Goal: Transaction & Acquisition: Purchase product/service

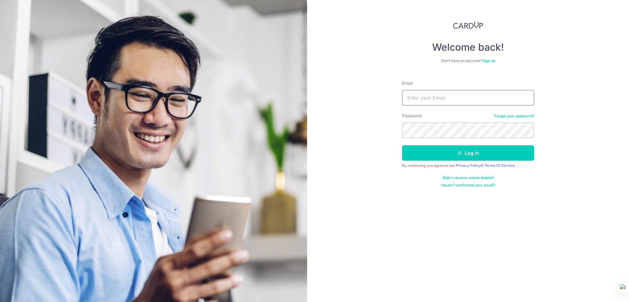
type input "sirlass@outlook.com"
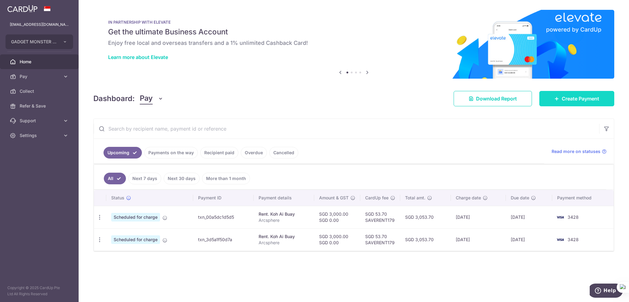
click at [559, 100] on link "Create Payment" at bounding box center [576, 98] width 75 height 15
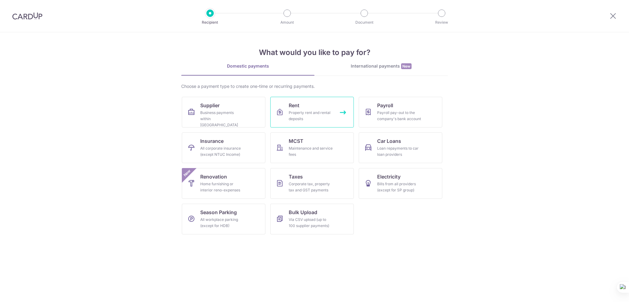
click at [318, 112] on div "Property rent and rental deposits" at bounding box center [311, 116] width 44 height 12
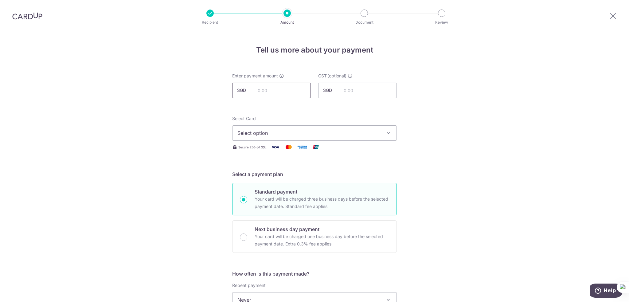
click at [274, 88] on input "text" at bounding box center [271, 90] width 79 height 15
type input "9,506.17"
click at [307, 130] on span "Select option" at bounding box center [308, 132] width 143 height 7
click at [302, 173] on link "**** 3428" at bounding box center [315, 177] width 164 height 15
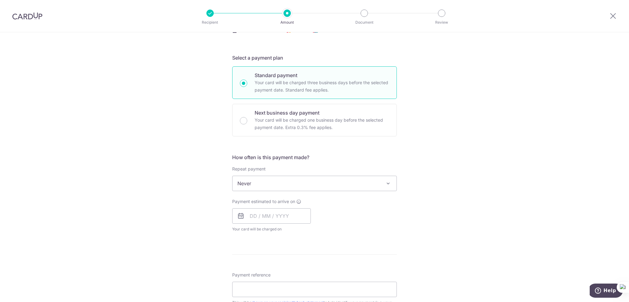
scroll to position [123, 0]
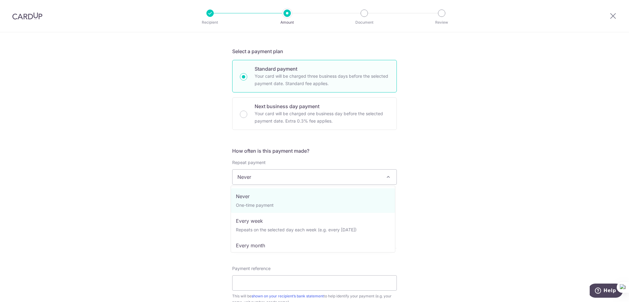
click at [283, 179] on span "Never" at bounding box center [315, 177] width 164 height 15
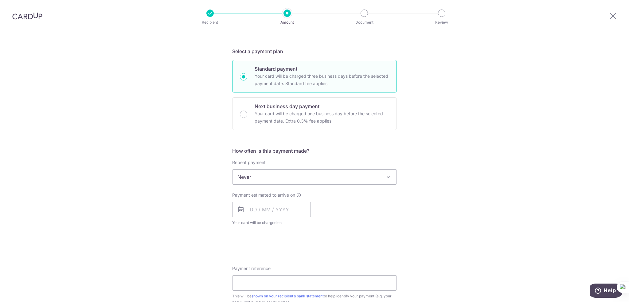
click at [456, 145] on div "Tell us more about your payment Enter payment amount SGD 9,506.17 9506.17 GST (…" at bounding box center [314, 207] width 629 height 597
click at [246, 208] on input "text" at bounding box center [271, 209] width 79 height 15
click at [395, 249] on form "Enter payment amount SGD 9,506.17 9506.17 GST (optional) SGD Select Card **** 3…" at bounding box center [314, 213] width 165 height 527
click at [250, 212] on input "text" at bounding box center [271, 209] width 79 height 15
click at [325, 284] on div "Prev Next Oct Nov Dec 2025 2026 2027 2028 2029 2030 2031 2032 2033 2034 2035 Su…" at bounding box center [281, 274] width 98 height 112
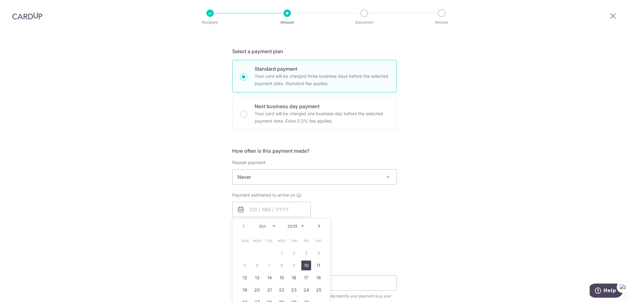
click at [305, 263] on link "10" at bounding box center [306, 265] width 10 height 10
type input "[DATE]"
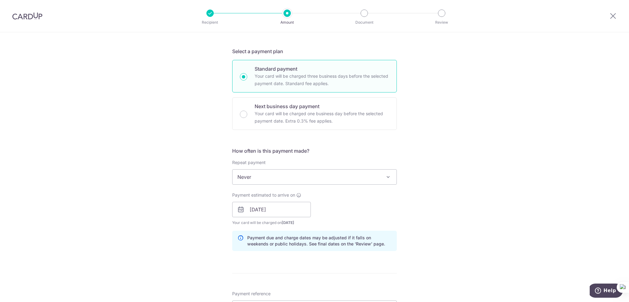
click at [452, 193] on div "Tell us more about your payment Enter payment amount SGD 9,506.17 9506.17 GST (…" at bounding box center [314, 220] width 629 height 622
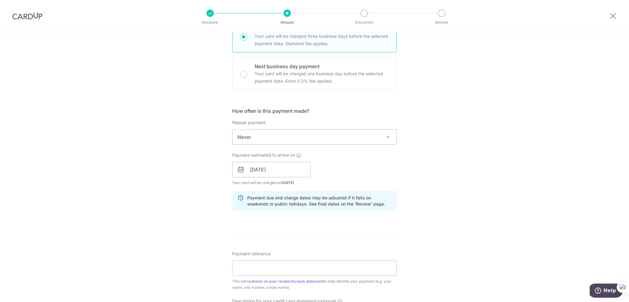
scroll to position [215, 0]
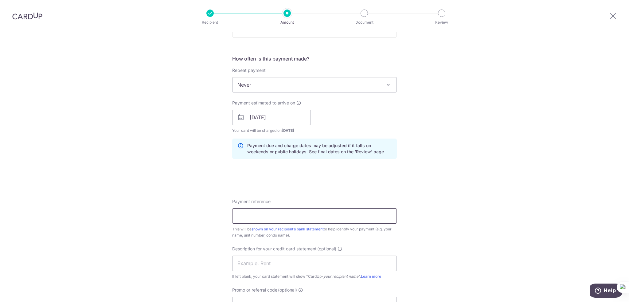
click at [292, 220] on input "Payment reference" at bounding box center [314, 215] width 165 height 15
type input "t0007337"
click at [202, 167] on div "Tell us more about your payment Enter payment amount SGD 9,506.17 9506.17 GST (…" at bounding box center [314, 128] width 629 height 622
click at [262, 264] on input "text" at bounding box center [314, 263] width 165 height 15
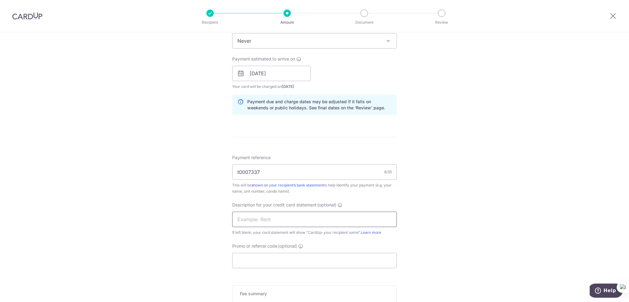
scroll to position [307, 0]
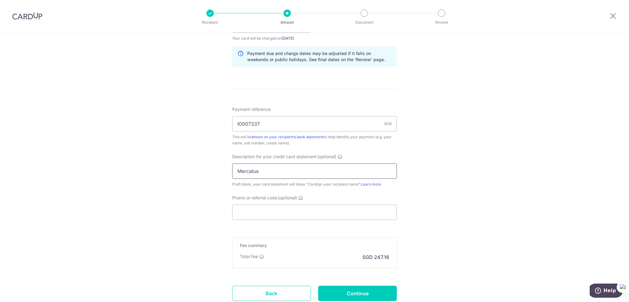
type input "Mercatus"
click at [269, 215] on input "Promo or referral code (optional)" at bounding box center [314, 212] width 165 height 15
paste input "SAVERENT179"
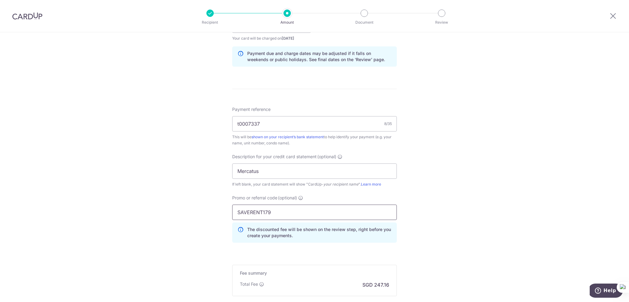
type input "SAVERENT179"
click at [482, 201] on div "Tell us more about your payment Enter payment amount SGD 9,506.17 9506.17 GST (…" at bounding box center [314, 50] width 629 height 650
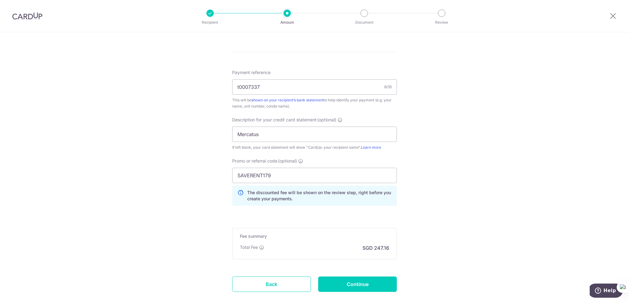
scroll to position [379, 0]
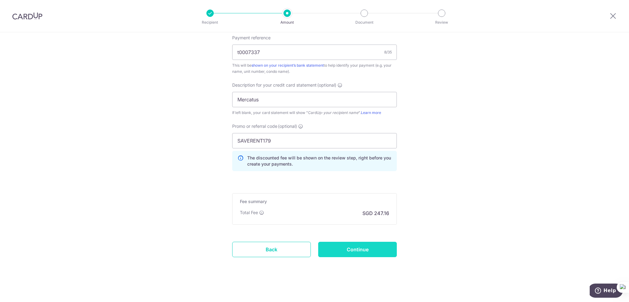
click at [372, 249] on input "Continue" at bounding box center [357, 249] width 79 height 15
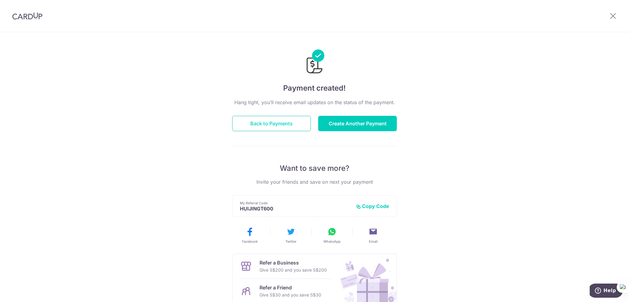
click at [280, 124] on button "Back to Payments" at bounding box center [271, 123] width 79 height 15
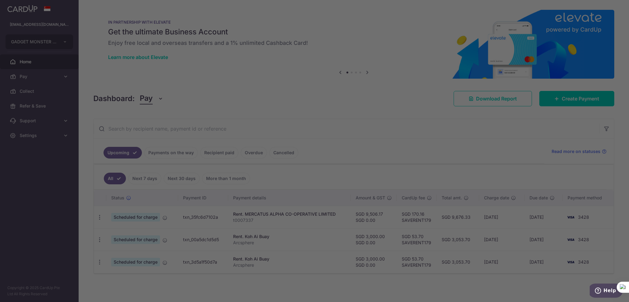
click at [506, 101] on div at bounding box center [317, 152] width 635 height 305
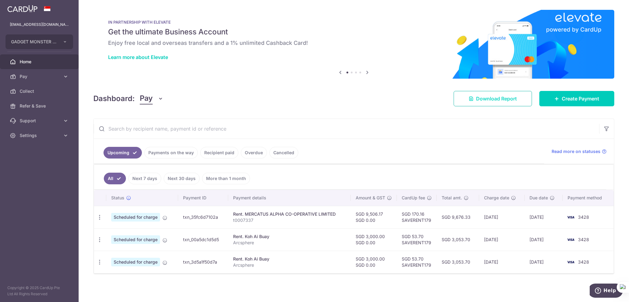
click at [471, 98] on icon at bounding box center [471, 98] width 5 height 5
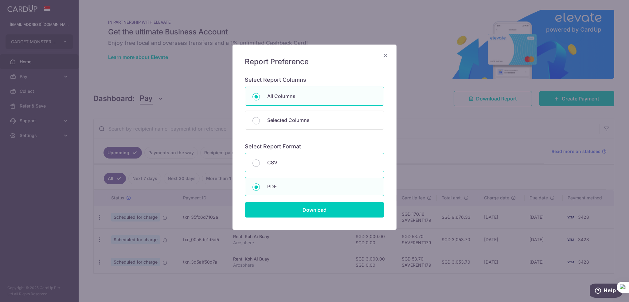
click at [320, 168] on div "CSV" at bounding box center [314, 162] width 139 height 19
radio input "true"
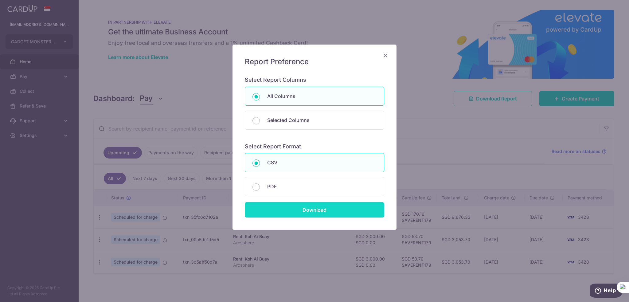
click at [321, 206] on input "Download" at bounding box center [314, 209] width 139 height 15
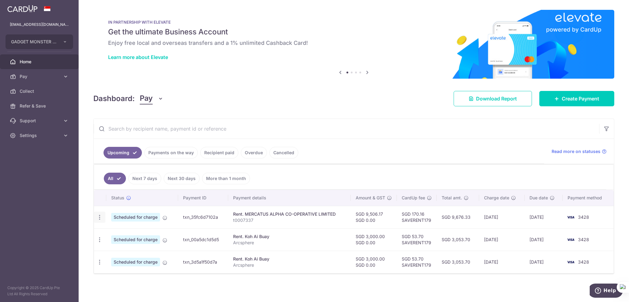
click at [101, 215] on icon "button" at bounding box center [99, 217] width 6 height 6
click at [108, 284] on div "× Pause Schedule Pause all future payments in this series Pause just this one p…" at bounding box center [354, 151] width 550 height 302
click at [217, 157] on link "Recipient paid" at bounding box center [219, 153] width 38 height 12
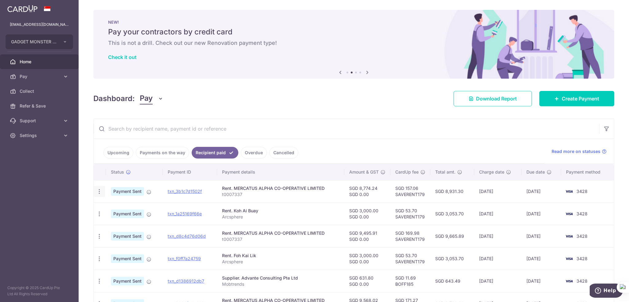
click at [97, 194] on div "PDF Receipt" at bounding box center [99, 191] width 11 height 11
click at [100, 191] on icon "button" at bounding box center [99, 191] width 6 height 6
click at [63, 193] on aside "[EMAIL_ADDRESS][DOMAIN_NAME] GADGET MONSTER PTE. LTD. Add new company GADGET MO…" at bounding box center [39, 151] width 79 height 302
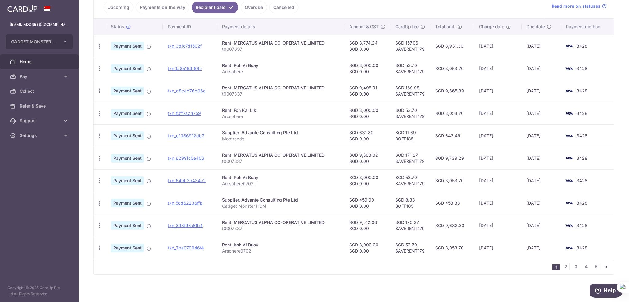
scroll to position [115, 0]
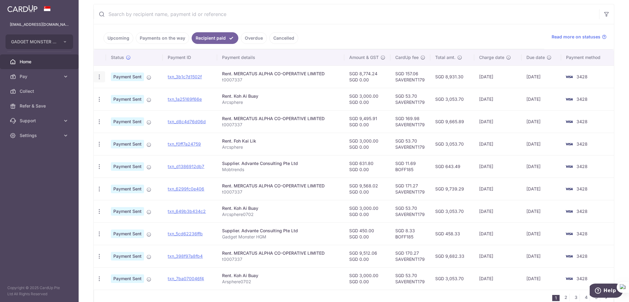
click at [98, 77] on icon "button" at bounding box center [99, 77] width 6 height 6
click at [116, 93] on span "PDF Receipt" at bounding box center [132, 94] width 42 height 6
click at [99, 121] on icon "button" at bounding box center [99, 122] width 6 height 6
click at [117, 139] on span "PDF Receipt" at bounding box center [132, 138] width 42 height 6
click at [100, 189] on icon "button" at bounding box center [99, 189] width 6 height 6
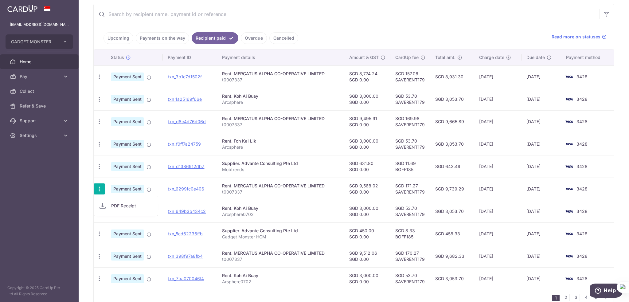
click at [136, 207] on span "PDF Receipt" at bounding box center [132, 206] width 42 height 6
click at [97, 256] on icon "button" at bounding box center [99, 256] width 6 height 6
click at [119, 272] on span "PDF Receipt" at bounding box center [132, 273] width 42 height 6
click at [562, 296] on link "2" at bounding box center [565, 297] width 7 height 7
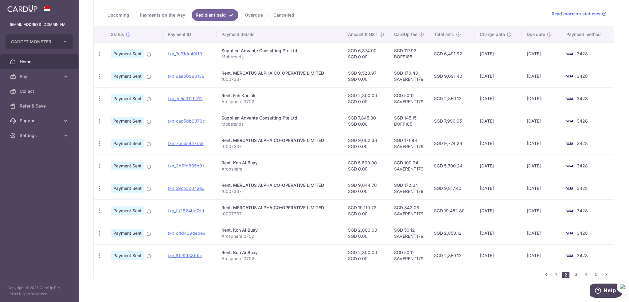
scroll to position [145, 0]
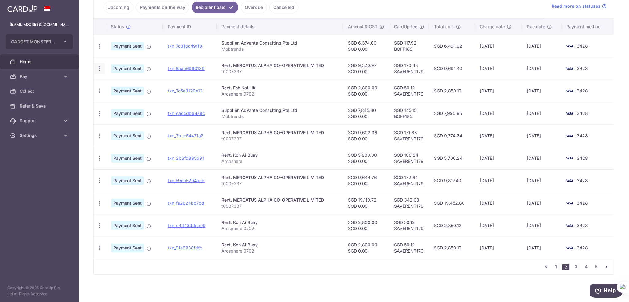
click at [100, 68] on icon "button" at bounding box center [99, 68] width 6 height 6
click at [125, 87] on span "PDF Receipt" at bounding box center [132, 85] width 42 height 6
click at [98, 134] on icon "button" at bounding box center [99, 136] width 6 height 6
click at [115, 153] on span "PDF Receipt" at bounding box center [132, 153] width 42 height 6
click at [100, 181] on icon "button" at bounding box center [99, 181] width 6 height 6
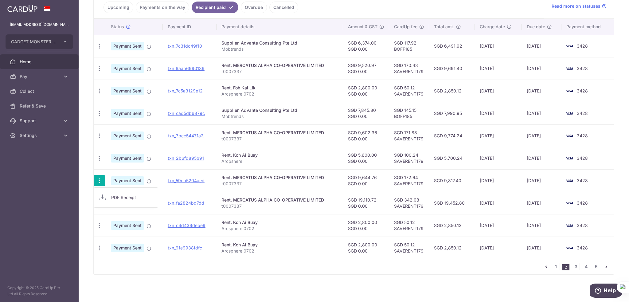
click at [109, 196] on link "PDF Receipt" at bounding box center [126, 197] width 64 height 15
click at [99, 203] on icon "button" at bounding box center [99, 203] width 6 height 6
click at [114, 220] on span "PDF Receipt" at bounding box center [132, 220] width 42 height 6
click at [572, 267] on link "3" at bounding box center [575, 266] width 7 height 7
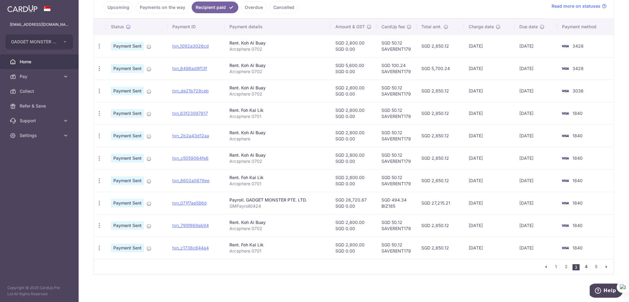
click at [584, 265] on link "4" at bounding box center [585, 266] width 7 height 7
click at [574, 263] on link "3" at bounding box center [576, 266] width 7 height 7
click at [563, 265] on link "2" at bounding box center [565, 266] width 7 height 7
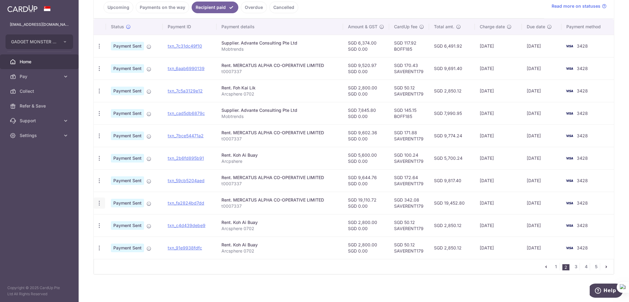
click at [98, 200] on icon "button" at bounding box center [99, 203] width 6 height 6
click at [113, 221] on span "PDF Receipt" at bounding box center [132, 220] width 42 height 6
click at [554, 267] on link "1" at bounding box center [555, 266] width 7 height 7
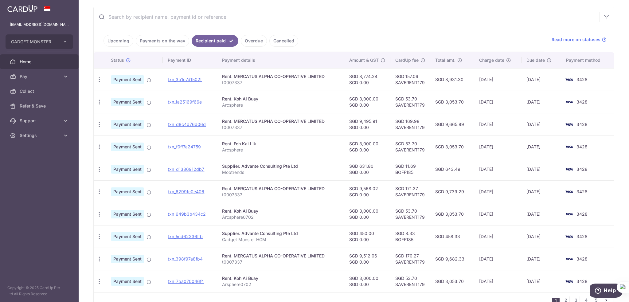
scroll to position [123, 0]
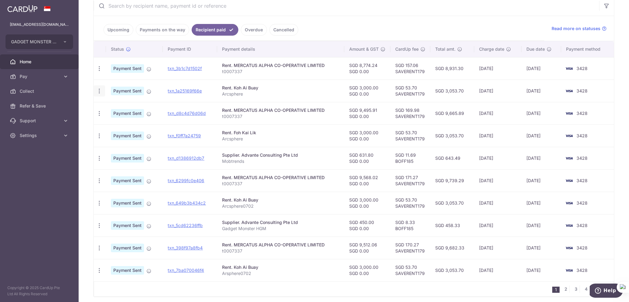
click at [98, 92] on icon "button" at bounding box center [99, 91] width 6 height 6
click at [112, 108] on span "PDF Receipt" at bounding box center [132, 108] width 42 height 6
click at [100, 113] on icon "button" at bounding box center [99, 113] width 6 height 6
click at [114, 131] on span "PDF Receipt" at bounding box center [132, 130] width 42 height 6
click at [96, 178] on icon "button" at bounding box center [99, 181] width 6 height 6
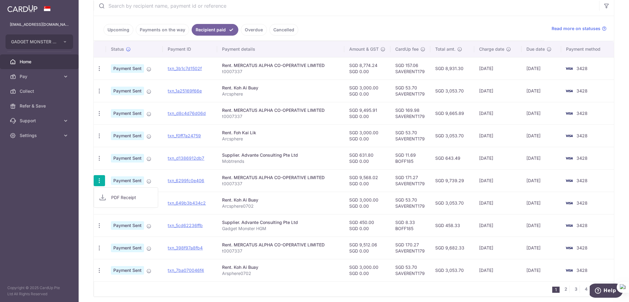
click at [112, 198] on span "PDF Receipt" at bounding box center [132, 197] width 42 height 6
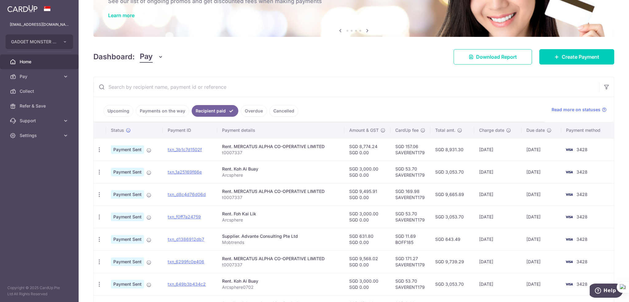
scroll to position [61, 0]
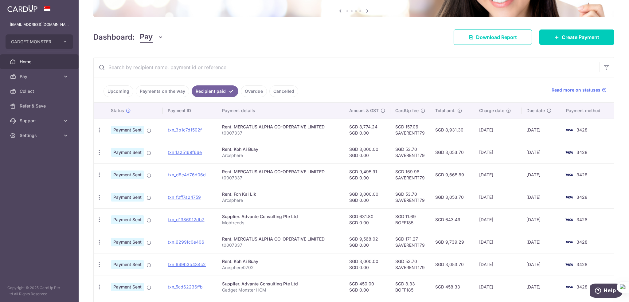
click at [217, 66] on input "text" at bounding box center [347, 67] width 506 height 20
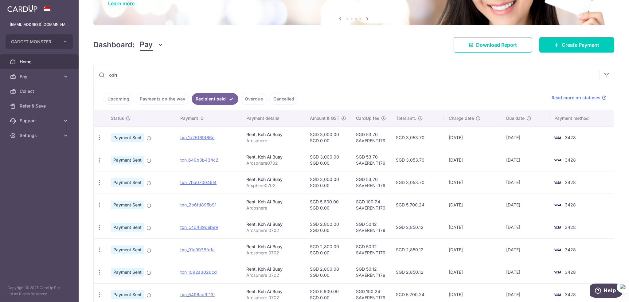
scroll to position [123, 0]
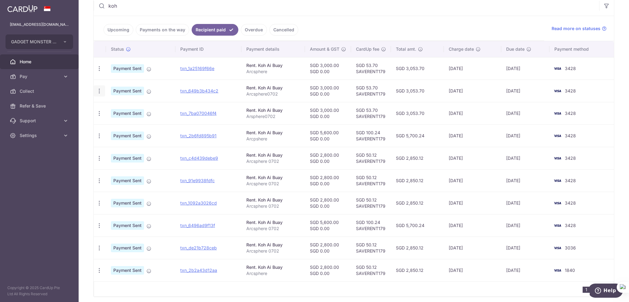
type input "koh"
click at [99, 92] on icon "button" at bounding box center [99, 91] width 6 height 6
click at [107, 108] on link "PDF Receipt" at bounding box center [126, 107] width 64 height 15
click at [511, 49] on span "Due date" at bounding box center [515, 49] width 18 height 6
click at [100, 115] on icon "button" at bounding box center [99, 113] width 6 height 6
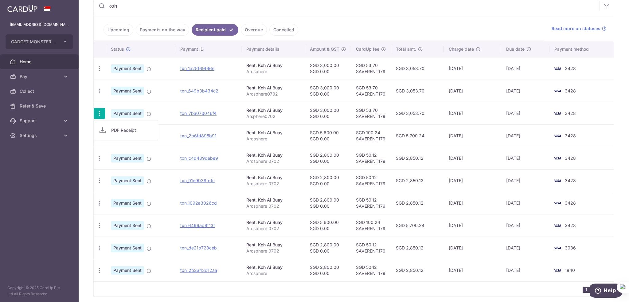
click at [119, 128] on span "PDF Receipt" at bounding box center [132, 130] width 42 height 6
click at [615, 96] on div "× Pause Schedule Pause all future payments in this series Pause just this one p…" at bounding box center [354, 151] width 550 height 302
click at [99, 136] on icon "button" at bounding box center [99, 136] width 6 height 6
click at [116, 155] on span "PDF Receipt" at bounding box center [132, 153] width 42 height 6
click at [98, 157] on icon "button" at bounding box center [99, 158] width 6 height 6
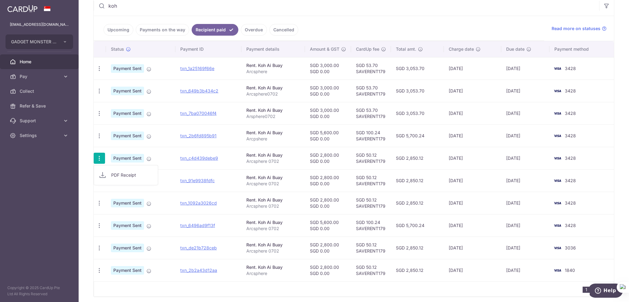
click at [107, 173] on link "PDF Receipt" at bounding box center [126, 175] width 64 height 15
click at [94, 179] on div "PDF Receipt" at bounding box center [99, 180] width 11 height 11
click at [98, 180] on icon "button" at bounding box center [99, 181] width 6 height 6
click at [124, 201] on link "PDF Receipt" at bounding box center [126, 197] width 64 height 15
click at [619, 143] on div "× Pause Schedule Pause all future payments in this series Pause just this one p…" at bounding box center [354, 151] width 550 height 302
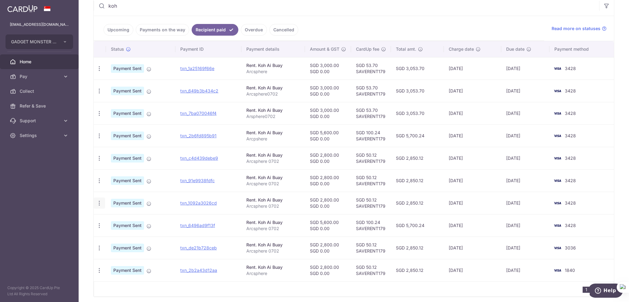
click at [101, 203] on icon "button" at bounding box center [99, 203] width 6 height 6
click at [111, 221] on link "PDF Receipt" at bounding box center [126, 220] width 64 height 15
click at [96, 224] on div "PDF Receipt" at bounding box center [99, 225] width 11 height 11
click at [97, 223] on icon "button" at bounding box center [99, 225] width 6 height 6
click at [119, 241] on span "PDF Receipt" at bounding box center [132, 242] width 42 height 6
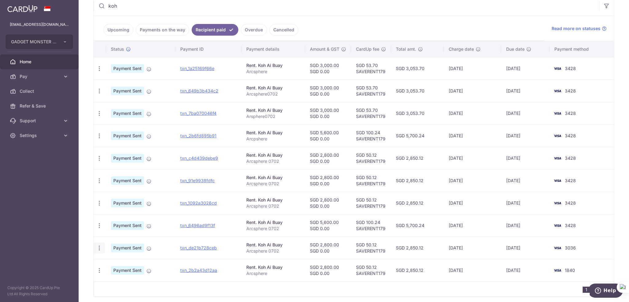
click at [99, 248] on icon "button" at bounding box center [99, 248] width 6 height 6
click at [113, 263] on span "PDF Receipt" at bounding box center [132, 265] width 42 height 6
click at [100, 271] on icon "button" at bounding box center [99, 270] width 6 height 6
click at [119, 287] on span "PDF Receipt" at bounding box center [132, 287] width 42 height 6
drag, startPoint x: 505, startPoint y: 291, endPoint x: 492, endPoint y: 274, distance: 21.5
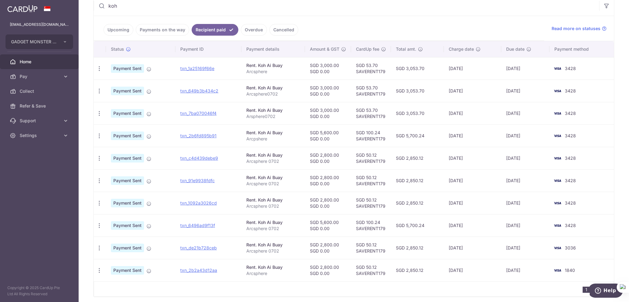
click at [505, 291] on div "1 2" at bounding box center [354, 288] width 520 height 15
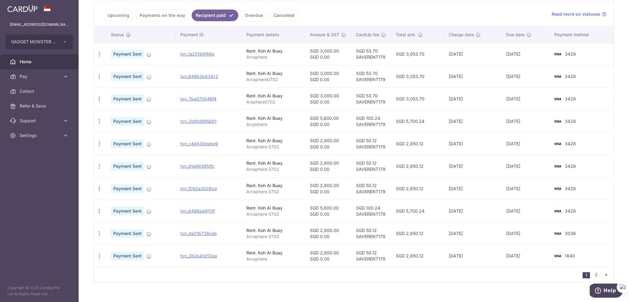
scroll to position [145, 0]
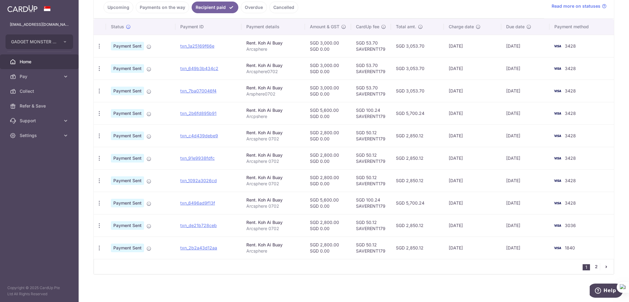
click at [593, 266] on link "2" at bounding box center [596, 266] width 7 height 7
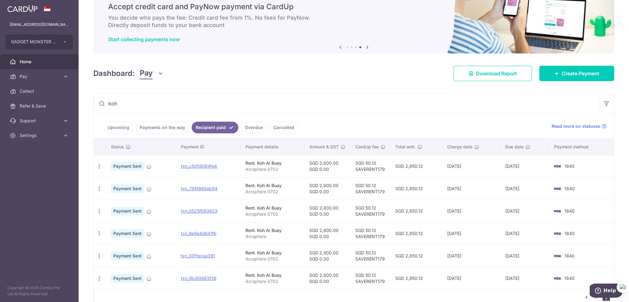
scroll to position [56, 0]
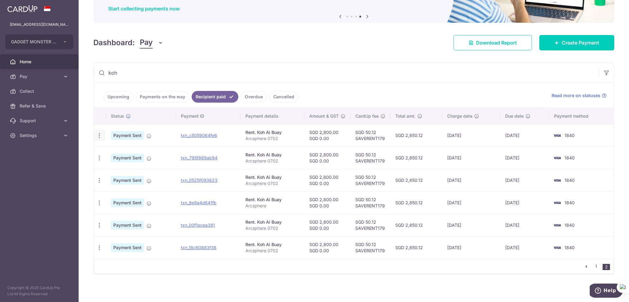
click at [97, 136] on icon "button" at bounding box center [99, 135] width 6 height 6
click at [114, 152] on span "PDF Receipt" at bounding box center [132, 152] width 42 height 6
click at [99, 136] on icon "button" at bounding box center [99, 135] width 6 height 6
click at [114, 151] on span "PDF Receipt" at bounding box center [132, 152] width 42 height 6
click at [98, 156] on icon "button" at bounding box center [99, 158] width 6 height 6
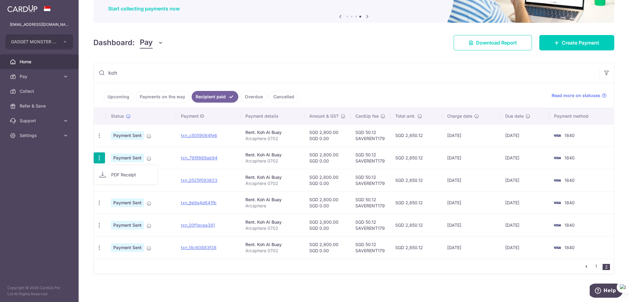
click at [110, 175] on link "PDF Receipt" at bounding box center [126, 174] width 64 height 15
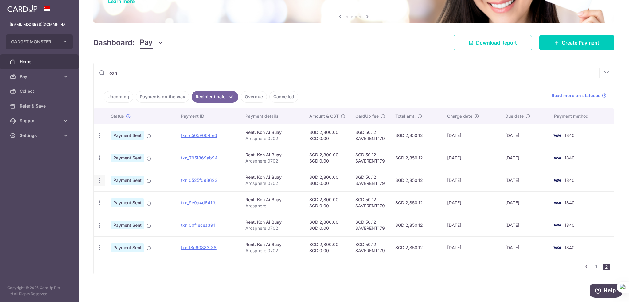
click at [97, 181] on icon "button" at bounding box center [99, 180] width 6 height 6
click at [116, 196] on span "PDF Receipt" at bounding box center [132, 197] width 42 height 6
click at [102, 200] on div "PDF Receipt" at bounding box center [99, 202] width 11 height 11
click at [99, 202] on icon "button" at bounding box center [99, 203] width 6 height 6
click at [109, 219] on link "PDF Receipt" at bounding box center [126, 219] width 64 height 15
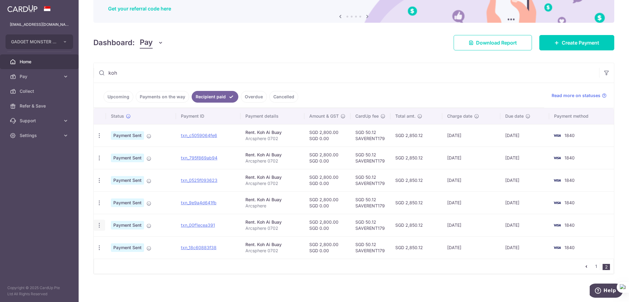
click at [97, 225] on icon "button" at bounding box center [99, 225] width 6 height 6
click at [112, 243] on span "PDF Receipt" at bounding box center [132, 242] width 42 height 6
click at [100, 247] on icon "button" at bounding box center [99, 248] width 6 height 6
click at [112, 263] on span "PDF Receipt" at bounding box center [132, 264] width 42 height 6
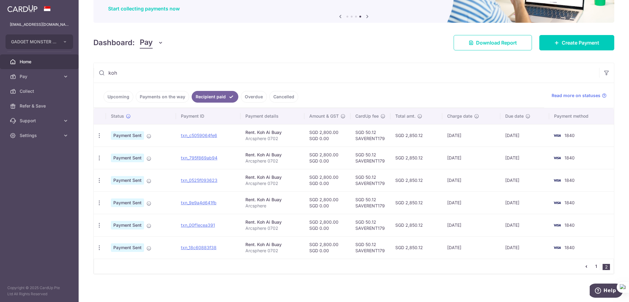
click at [593, 265] on link "1" at bounding box center [596, 266] width 7 height 7
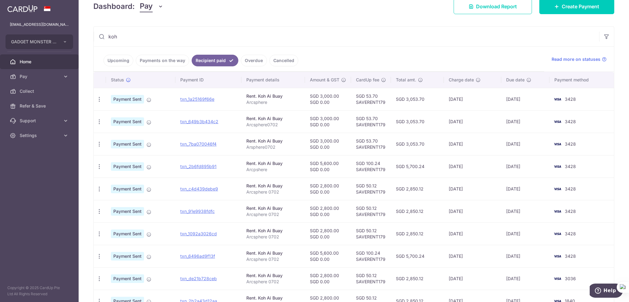
scroll to position [145, 0]
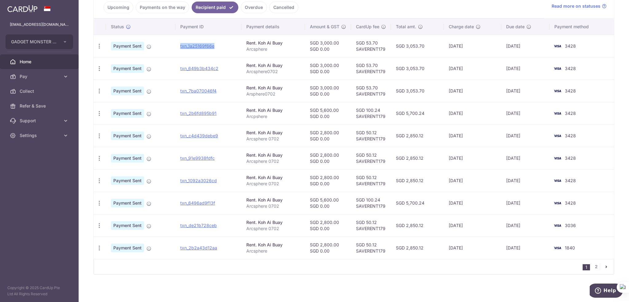
drag, startPoint x: 220, startPoint y: 43, endPoint x: 176, endPoint y: 45, distance: 43.4
click at [176, 45] on td "txn_1a25169f66e" at bounding box center [208, 46] width 66 height 22
copy link "txn_1a25169f66e"
drag, startPoint x: 222, startPoint y: 69, endPoint x: 181, endPoint y: 69, distance: 41.2
click at [181, 69] on td "txn_649b3b434c2 Download Payment Receipt" at bounding box center [208, 68] width 66 height 22
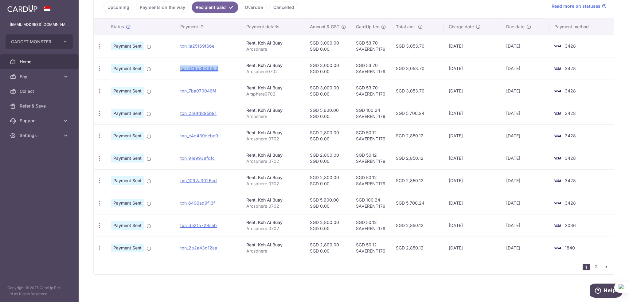
copy link "txn_649b3b434c2"
drag, startPoint x: 221, startPoint y: 90, endPoint x: 180, endPoint y: 92, distance: 40.3
click at [180, 92] on td "txn_7ba070046f4 Download Payment Receipt" at bounding box center [208, 91] width 66 height 22
copy link "txn_7ba070046f4"
drag, startPoint x: 219, startPoint y: 113, endPoint x: 180, endPoint y: 116, distance: 39.2
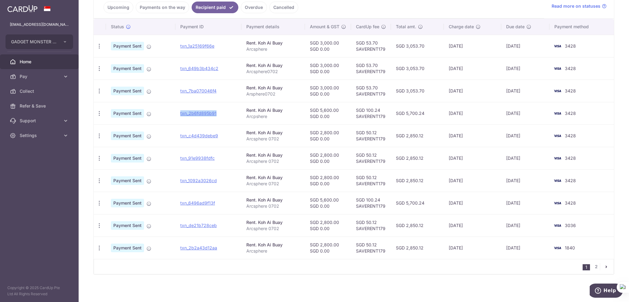
click at [180, 116] on td "txn_2b6fd895b91" at bounding box center [208, 113] width 66 height 22
copy link "txn_2b6fd895b91"
drag, startPoint x: 213, startPoint y: 134, endPoint x: 180, endPoint y: 136, distance: 33.0
click at [180, 136] on td "txn_c4d439debe9 Download Payment Receipt" at bounding box center [208, 135] width 66 height 22
copy link "txn_c4d439debe9"
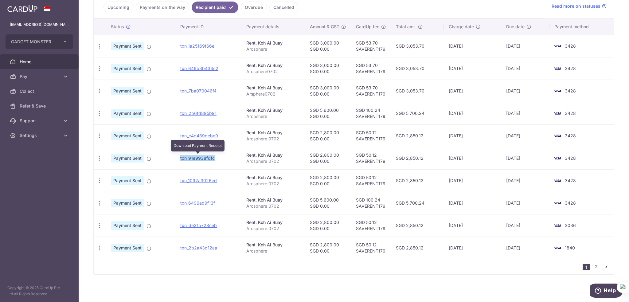
drag, startPoint x: 222, startPoint y: 157, endPoint x: 181, endPoint y: 159, distance: 41.5
click at [181, 159] on td "txn_91e9938fdfc Download Payment Receipt" at bounding box center [208, 158] width 66 height 22
copy link "txn_91e9938fdfc"
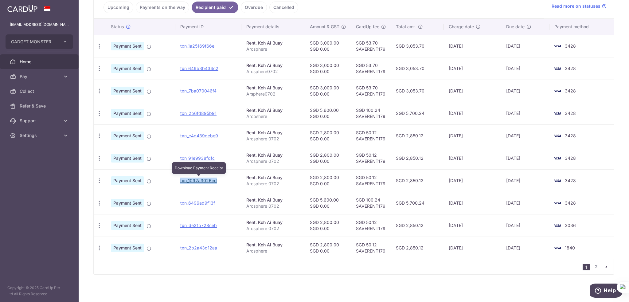
drag, startPoint x: 221, startPoint y: 178, endPoint x: 181, endPoint y: 180, distance: 40.6
click at [181, 180] on td "txn_1092a3026cd Download Payment Receipt" at bounding box center [208, 180] width 66 height 22
copy link "txn_1092a3026cd"
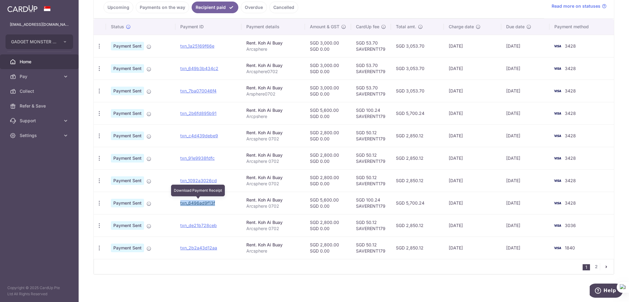
drag, startPoint x: 218, startPoint y: 203, endPoint x: 181, endPoint y: 204, distance: 37.5
click at [181, 204] on td "txn_6496ad9f13f Download Payment Receipt" at bounding box center [208, 203] width 66 height 22
copy link "txn_6496ad9f13f"
drag, startPoint x: 221, startPoint y: 224, endPoint x: 179, endPoint y: 224, distance: 41.5
click at [179, 224] on td "txn_de21b728ceb" at bounding box center [208, 225] width 66 height 22
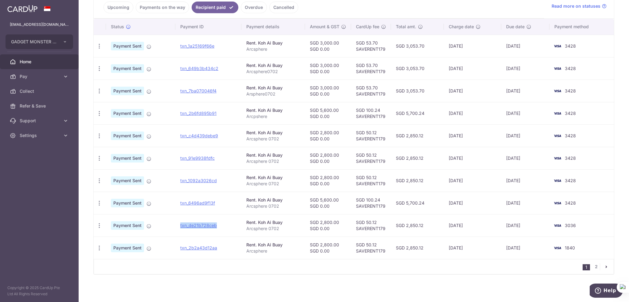
copy link "txn_de21b728ceb"
drag, startPoint x: 223, startPoint y: 246, endPoint x: 180, endPoint y: 246, distance: 43.3
click at [181, 246] on td "txn_2b2a43d12aa Download Payment Receipt" at bounding box center [208, 248] width 66 height 22
copy link "txn_2b2a43d12aa"
click at [593, 267] on link "2" at bounding box center [596, 266] width 7 height 7
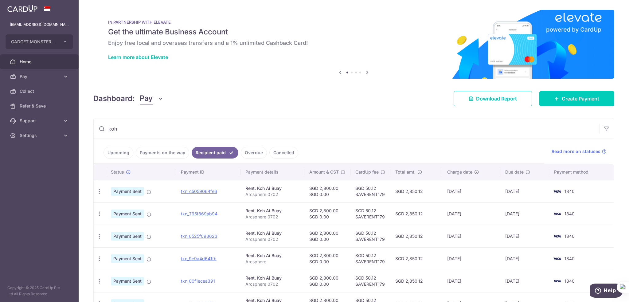
scroll to position [56, 0]
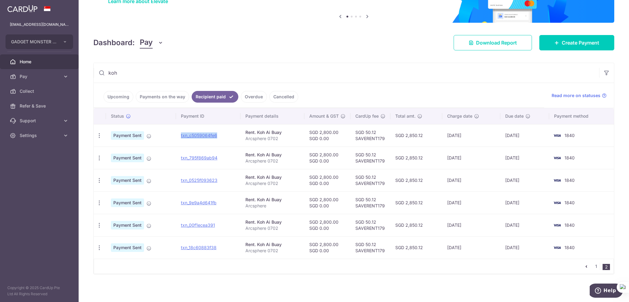
drag, startPoint x: 225, startPoint y: 136, endPoint x: 179, endPoint y: 137, distance: 46.4
click at [179, 137] on td "txn_c5059064fe6" at bounding box center [208, 135] width 65 height 22
drag, startPoint x: 221, startPoint y: 157, endPoint x: 181, endPoint y: 160, distance: 41.0
click at [181, 160] on td "txn_795f869ab94" at bounding box center [208, 158] width 65 height 22
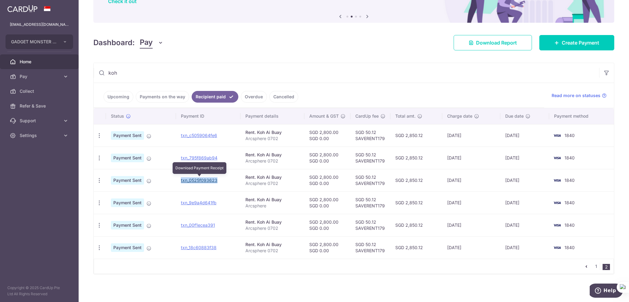
drag, startPoint x: 227, startPoint y: 180, endPoint x: 182, endPoint y: 182, distance: 45.8
click at [182, 182] on td "txn_0525f093623 Download Payment Receipt" at bounding box center [208, 180] width 65 height 22
drag, startPoint x: 221, startPoint y: 202, endPoint x: 181, endPoint y: 204, distance: 40.3
click at [181, 204] on td "txn_9e9a4d641fb Download Payment Receipt" at bounding box center [208, 202] width 65 height 22
drag, startPoint x: 218, startPoint y: 226, endPoint x: 182, endPoint y: 227, distance: 36.3
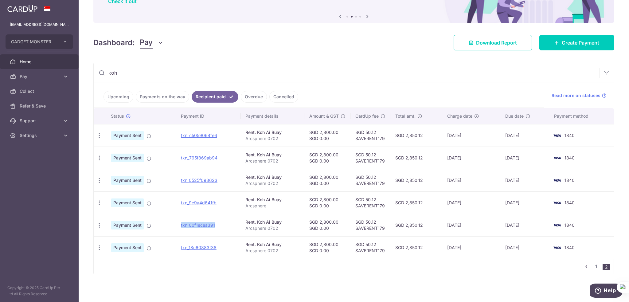
click at [182, 227] on td "txn_00f1ecea391" at bounding box center [208, 225] width 65 height 22
click at [220, 245] on td "txn_18c60883f38" at bounding box center [208, 247] width 65 height 22
drag, startPoint x: 219, startPoint y: 246, endPoint x: 181, endPoint y: 250, distance: 37.9
click at [181, 250] on td "txn_18c60883f38" at bounding box center [208, 247] width 65 height 22
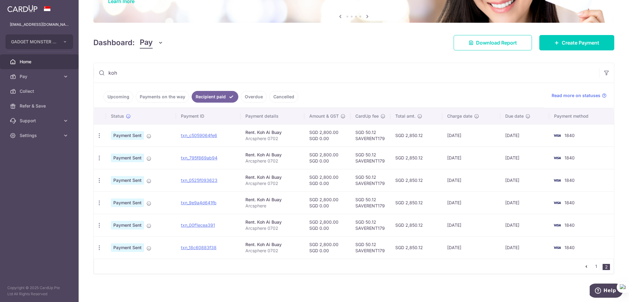
click at [135, 71] on input "koh" at bounding box center [347, 73] width 506 height 20
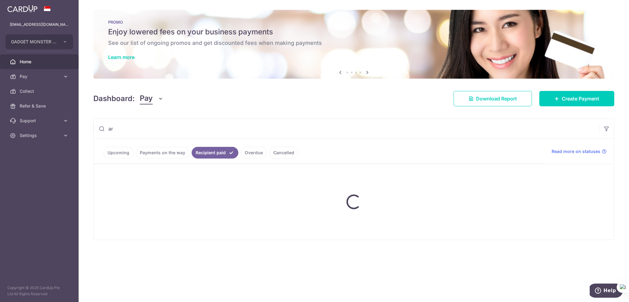
type input "a"
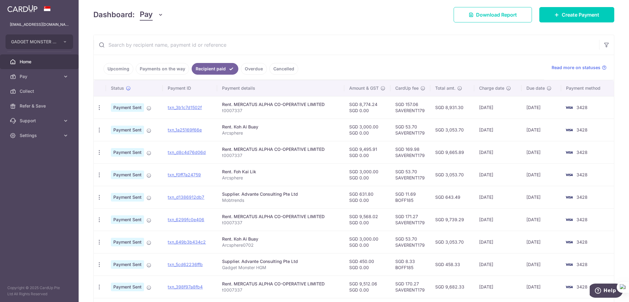
scroll to position [92, 0]
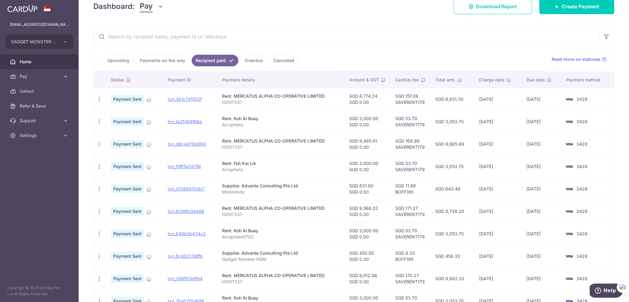
click at [161, 39] on input "text" at bounding box center [347, 37] width 506 height 20
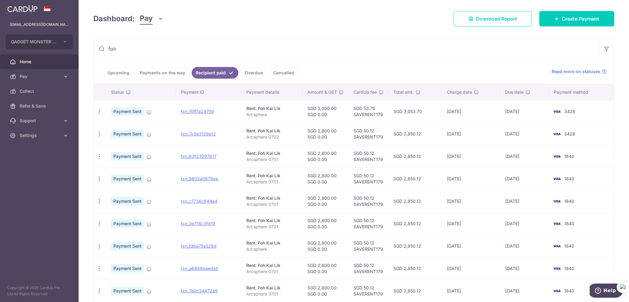
scroll to position [108, 0]
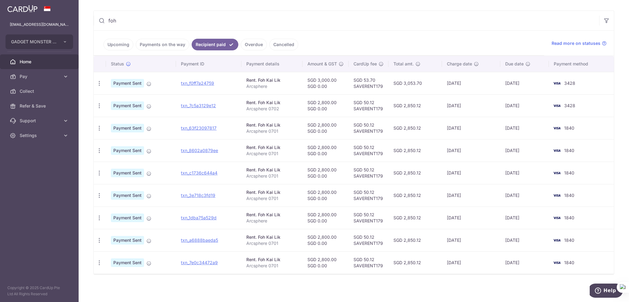
type input "foh"
drag, startPoint x: 221, startPoint y: 81, endPoint x: 180, endPoint y: 86, distance: 40.8
click at [180, 86] on td "txn_f0ff7a24759" at bounding box center [208, 83] width 65 height 22
drag, startPoint x: 221, startPoint y: 101, endPoint x: 222, endPoint y: 105, distance: 3.5
click at [221, 101] on td "txn_7c5a3129e12" at bounding box center [208, 105] width 65 height 22
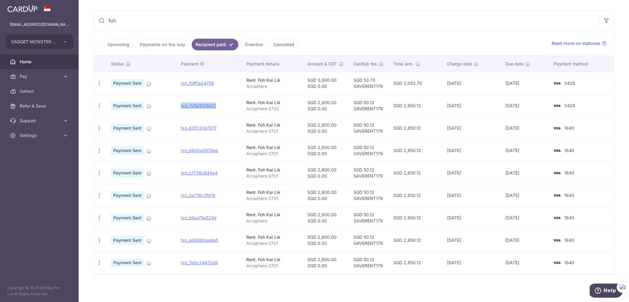
drag, startPoint x: 222, startPoint y: 105, endPoint x: 180, endPoint y: 107, distance: 42.1
click at [180, 107] on td "txn_7c5a3129e12 Download Payment Receipt" at bounding box center [208, 105] width 65 height 22
click at [221, 126] on td "txn_63f23097817" at bounding box center [208, 128] width 65 height 22
drag, startPoint x: 223, startPoint y: 126, endPoint x: 177, endPoint y: 130, distance: 46.3
click at [177, 130] on td "txn_63f23097817" at bounding box center [208, 128] width 65 height 22
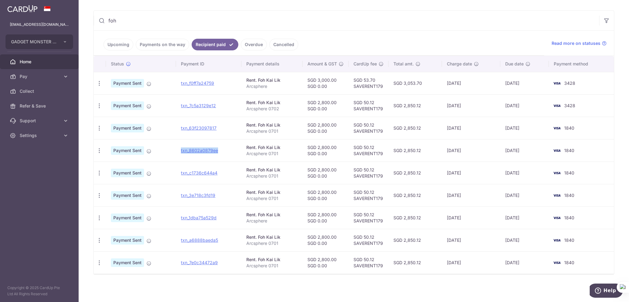
drag, startPoint x: 222, startPoint y: 151, endPoint x: 177, endPoint y: 152, distance: 45.8
click at [177, 152] on td "txn_8602a0879ee" at bounding box center [208, 150] width 65 height 22
drag, startPoint x: 225, startPoint y: 171, endPoint x: 180, endPoint y: 172, distance: 45.2
click at [180, 172] on td "txn_c1736c644a4 Download Payment Receipt" at bounding box center [208, 173] width 65 height 22
click at [222, 193] on td "txn_3e718c3fd19" at bounding box center [208, 195] width 65 height 22
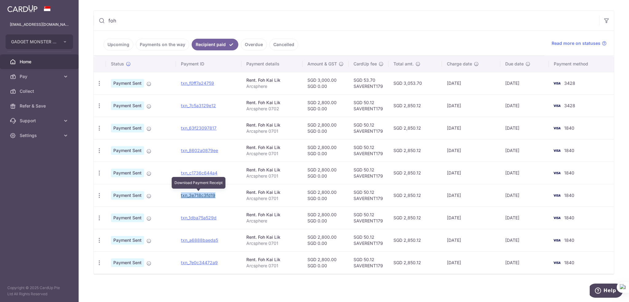
drag, startPoint x: 223, startPoint y: 194, endPoint x: 181, endPoint y: 194, distance: 41.5
click at [181, 194] on td "txn_3e718c3fd19 Download Payment Receipt" at bounding box center [208, 195] width 65 height 22
click at [222, 218] on td "txn_1dba75a529d" at bounding box center [208, 217] width 65 height 22
drag, startPoint x: 223, startPoint y: 217, endPoint x: 181, endPoint y: 217, distance: 42.4
click at [181, 217] on td "txn_1dba75a529d Download Payment Receipt" at bounding box center [208, 217] width 65 height 22
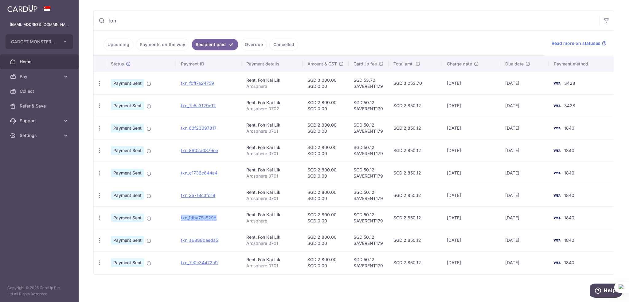
click at [224, 239] on td "txn_a6888baeda5" at bounding box center [208, 240] width 65 height 22
drag, startPoint x: 224, startPoint y: 238, endPoint x: 182, endPoint y: 242, distance: 42.6
click at [182, 242] on td "txn_a6888baeda5" at bounding box center [208, 240] width 65 height 22
click at [225, 264] on td "txn_7e0c34472a9" at bounding box center [208, 262] width 65 height 22
drag, startPoint x: 224, startPoint y: 261, endPoint x: 181, endPoint y: 264, distance: 42.5
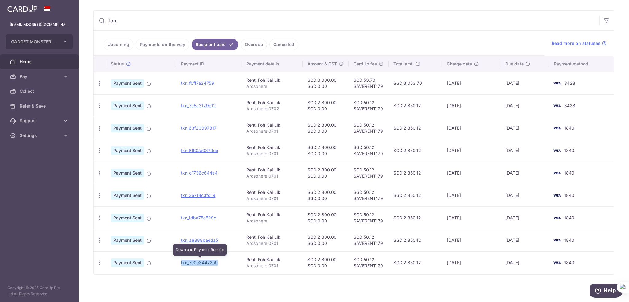
click at [181, 264] on td "txn_7e0c34472a9 Download Payment Receipt" at bounding box center [208, 262] width 65 height 22
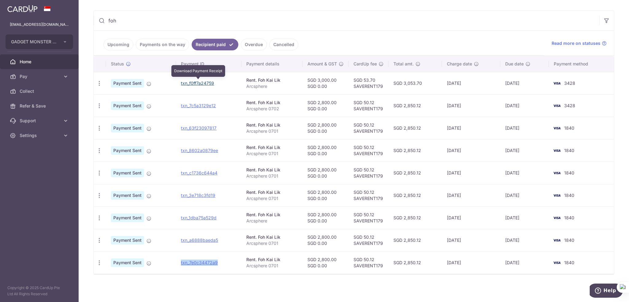
drag, startPoint x: 194, startPoint y: 83, endPoint x: 346, endPoint y: 23, distance: 163.1
click at [194, 83] on link "txn_f0ff7a24759" at bounding box center [197, 82] width 33 height 5
click at [196, 104] on link "txn_7c5a3129e12" at bounding box center [198, 105] width 35 height 5
